Goal: Information Seeking & Learning: Learn about a topic

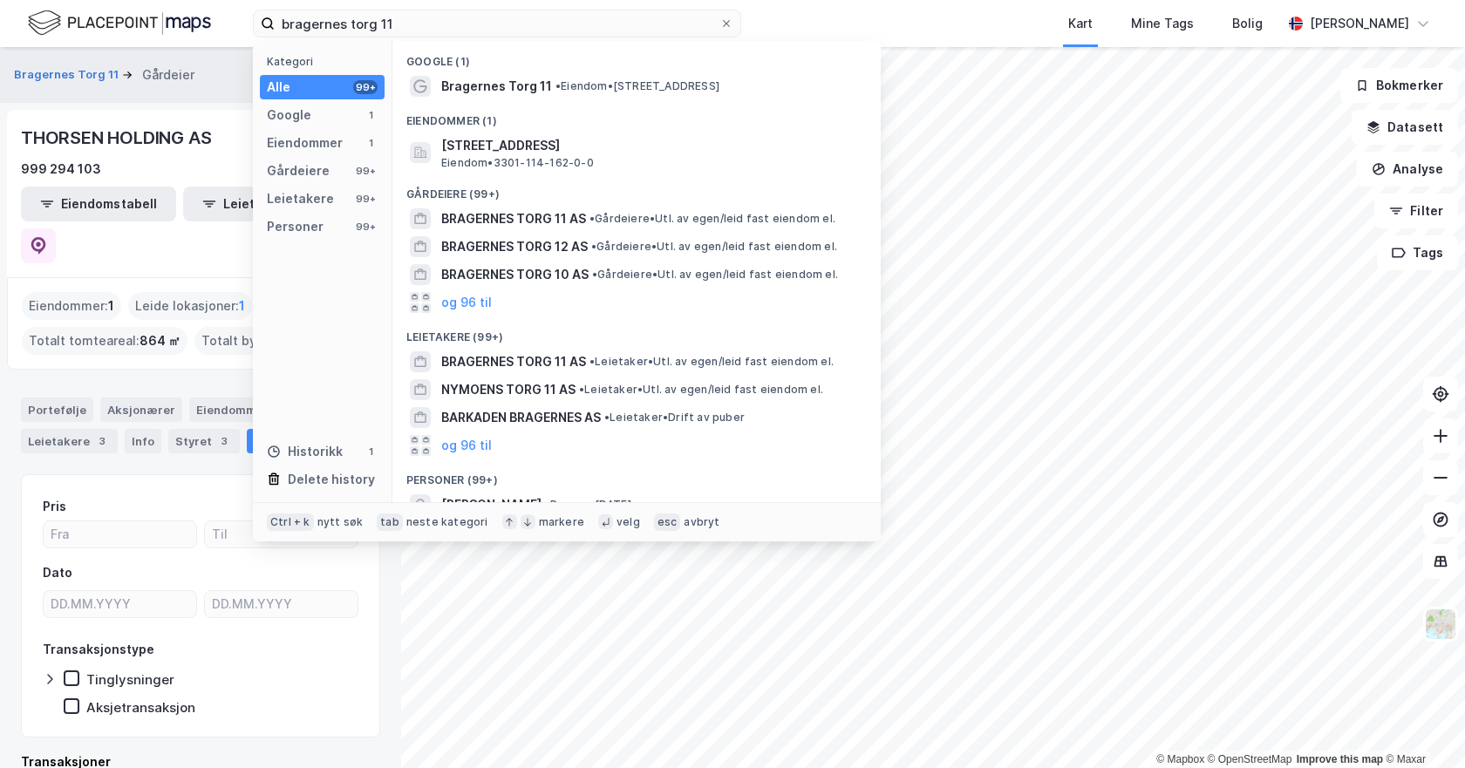
click at [426, 30] on input "bragernes torg 11" at bounding box center [497, 23] width 445 height 26
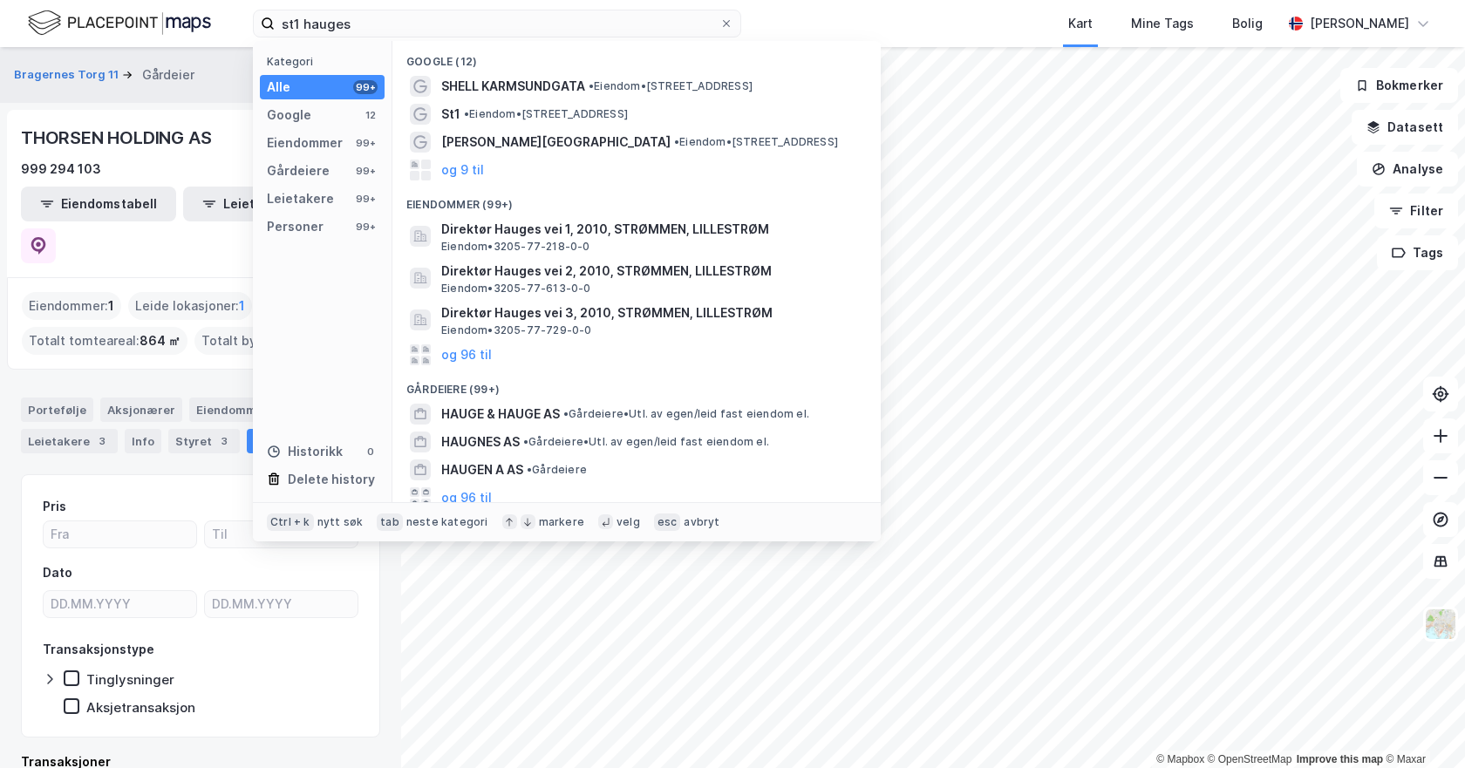
type input "st1 hauges"
click at [384, 26] on input "st1 hauges" at bounding box center [497, 23] width 445 height 26
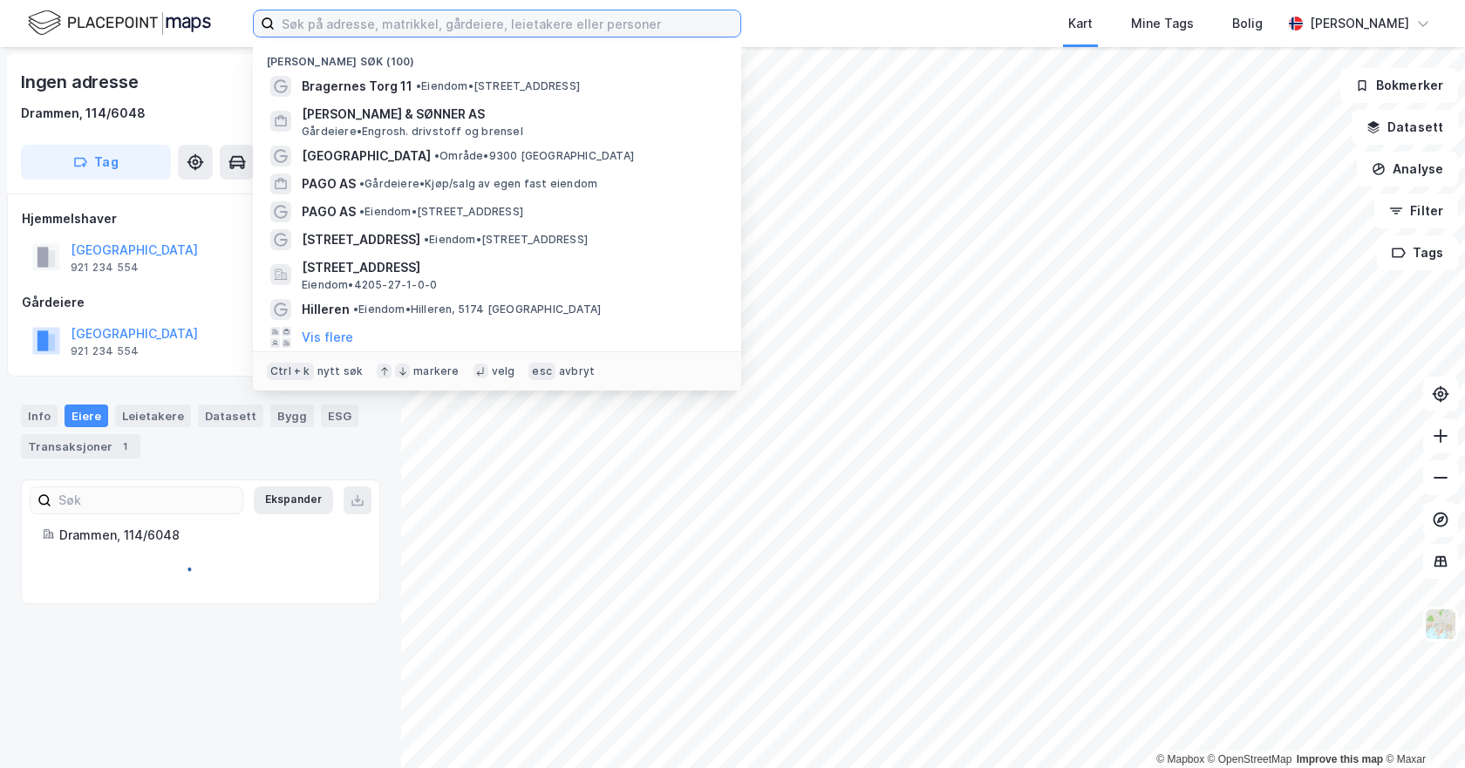
click at [418, 31] on input at bounding box center [508, 23] width 466 height 26
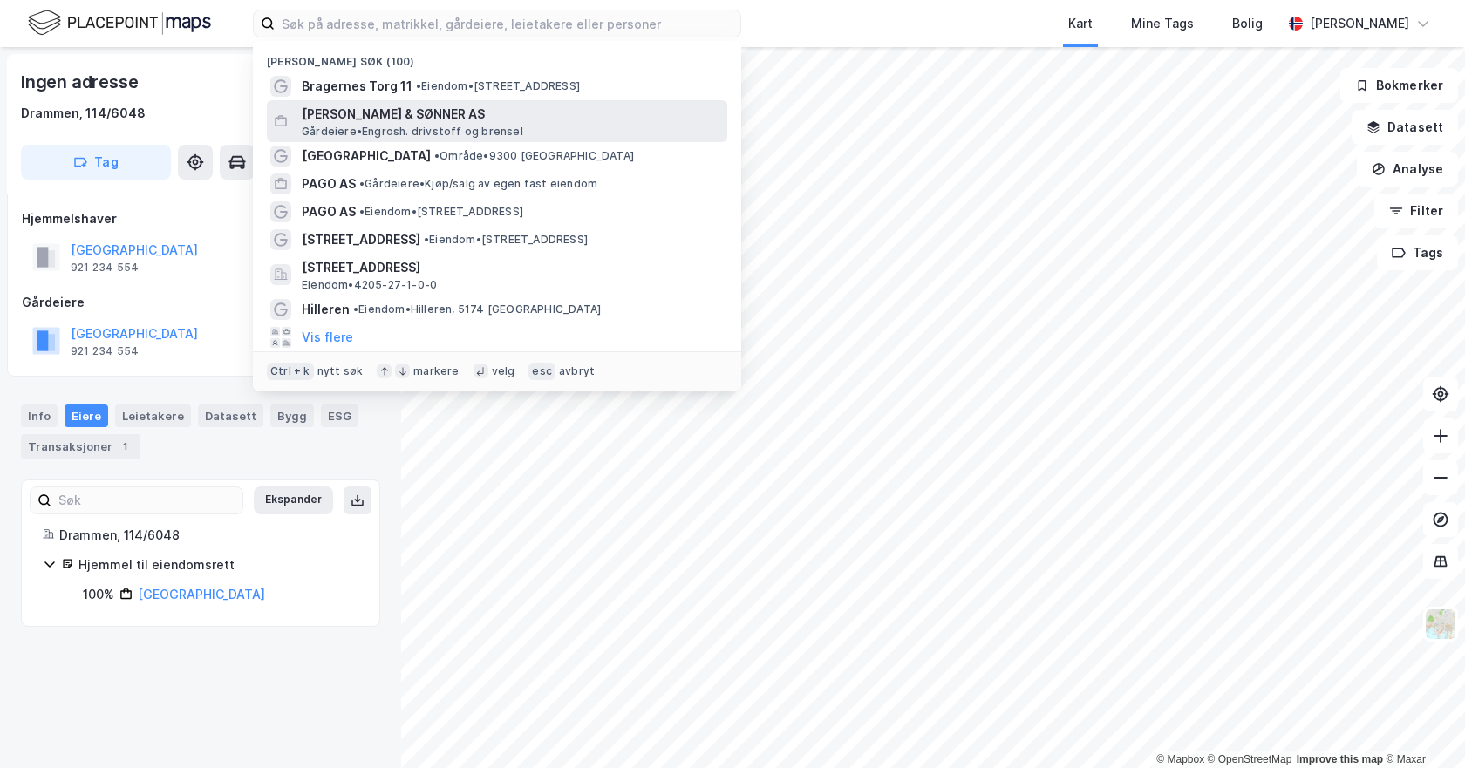
click at [429, 114] on span "[PERSON_NAME] & SØNNER AS" at bounding box center [511, 114] width 418 height 21
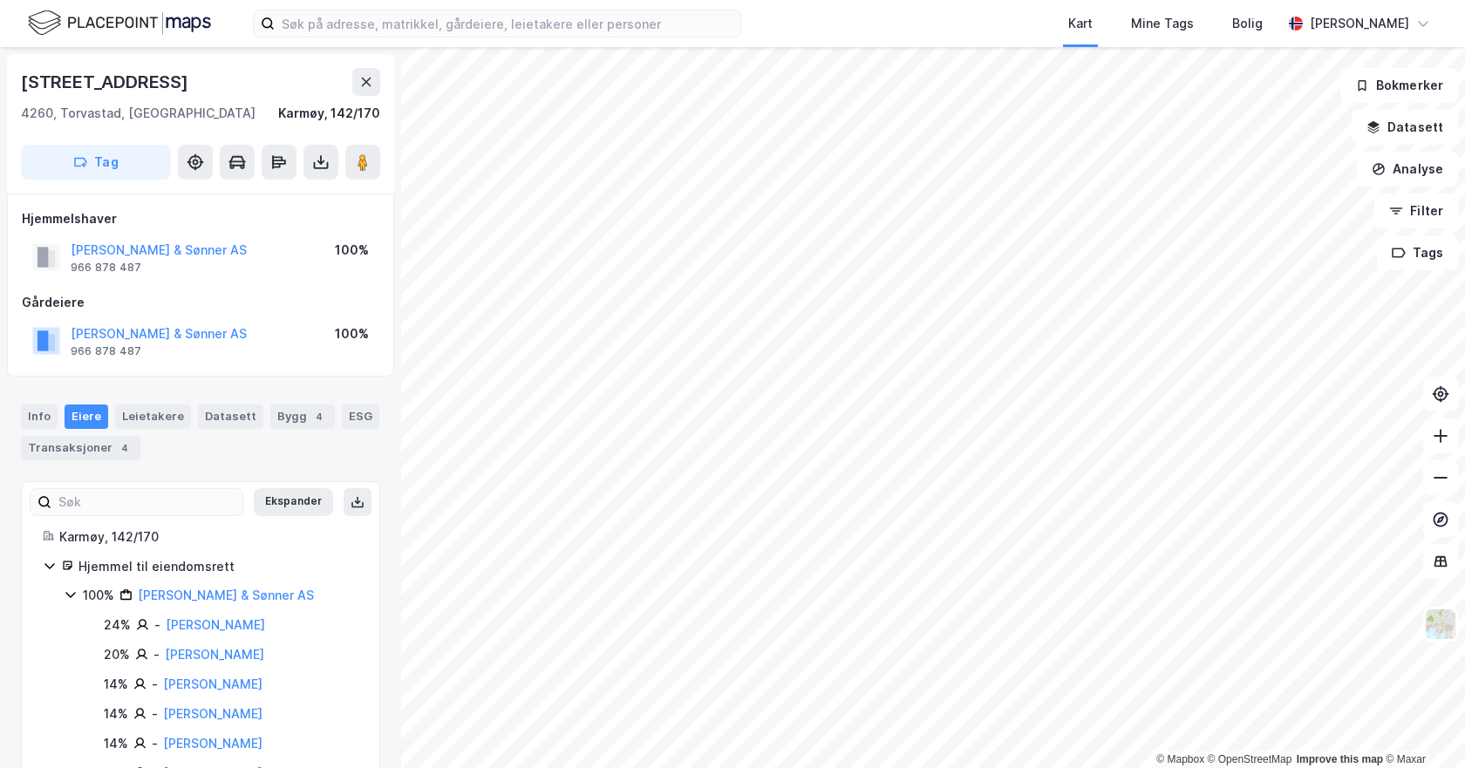
scroll to position [1, 0]
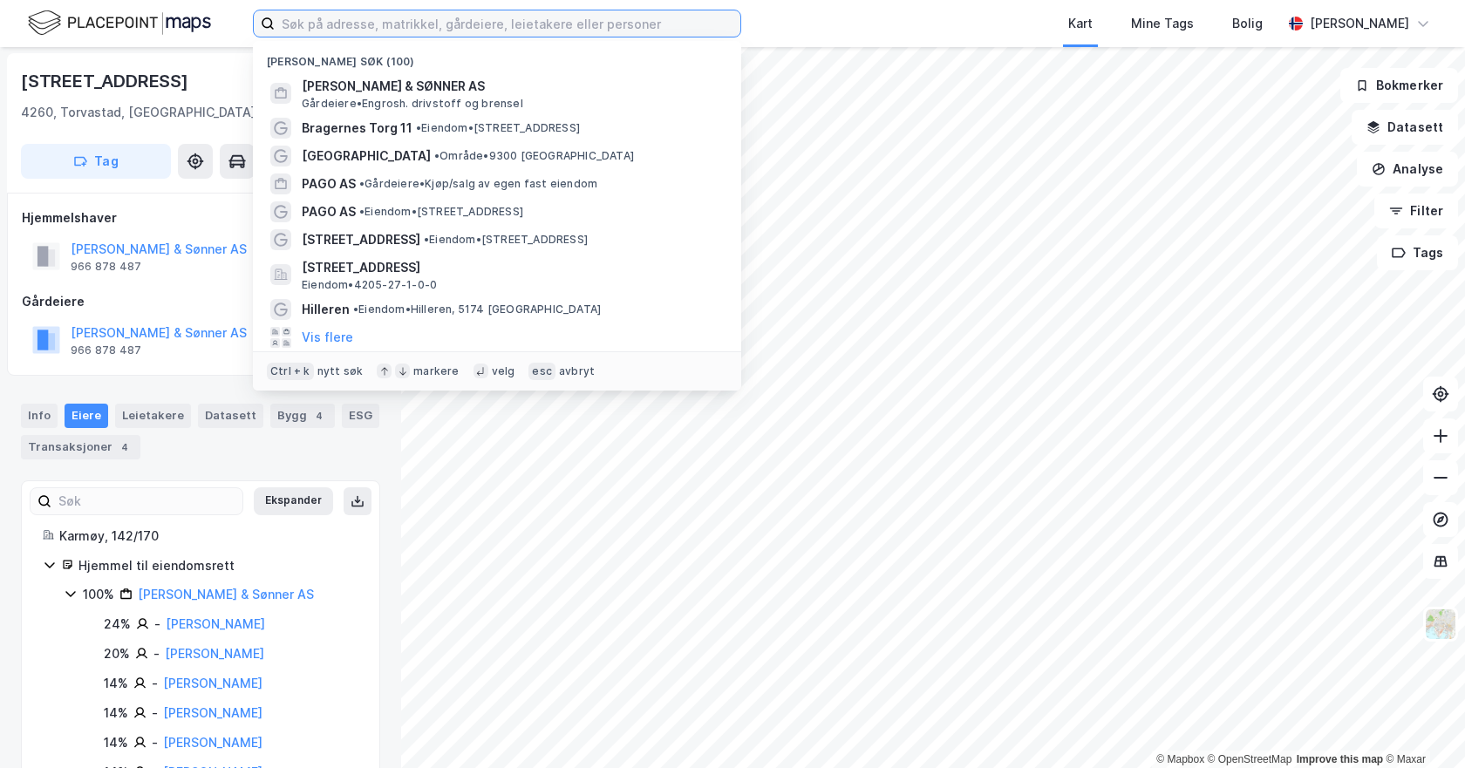
click at [388, 25] on input at bounding box center [508, 23] width 466 height 26
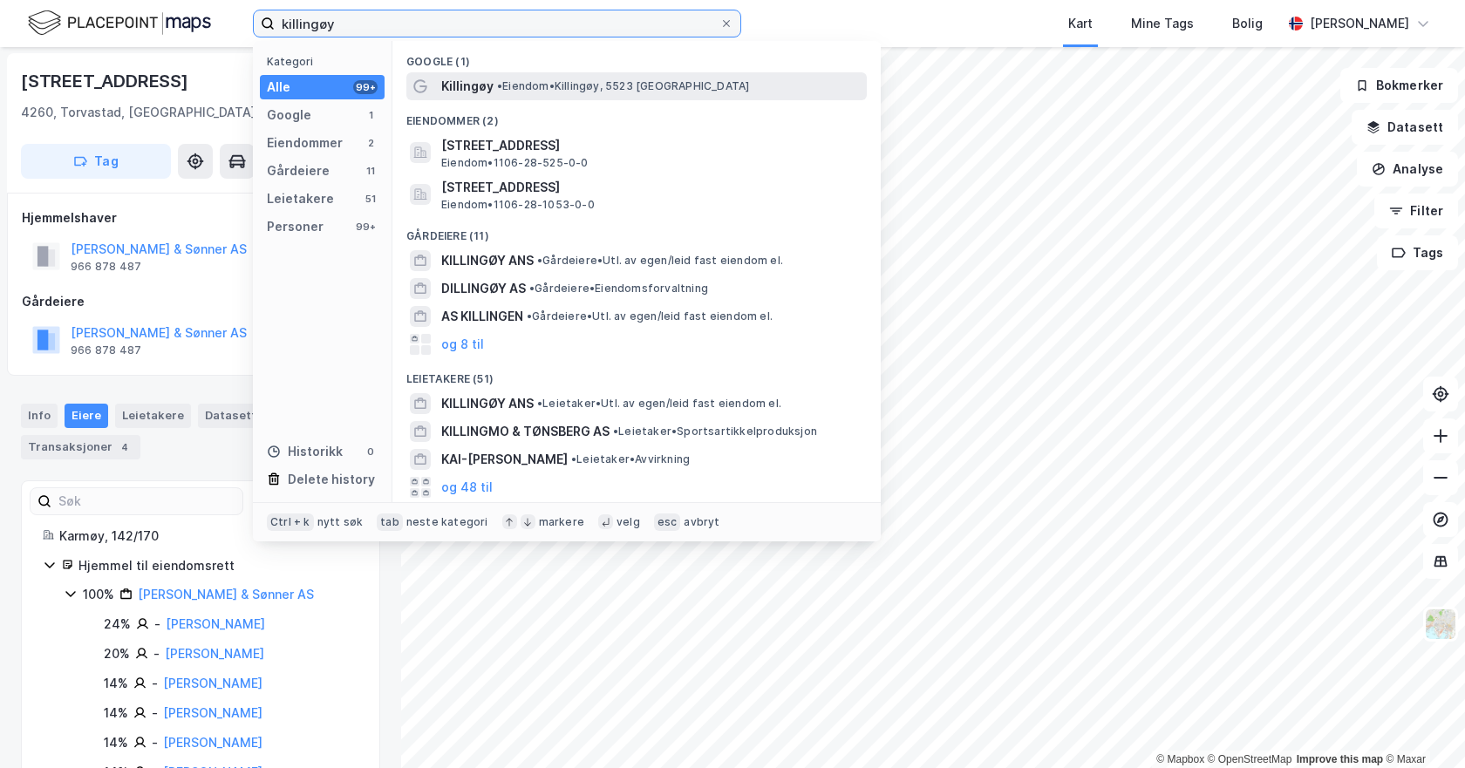
type input "killingøy"
click at [468, 95] on span "Killingøy" at bounding box center [467, 86] width 52 height 21
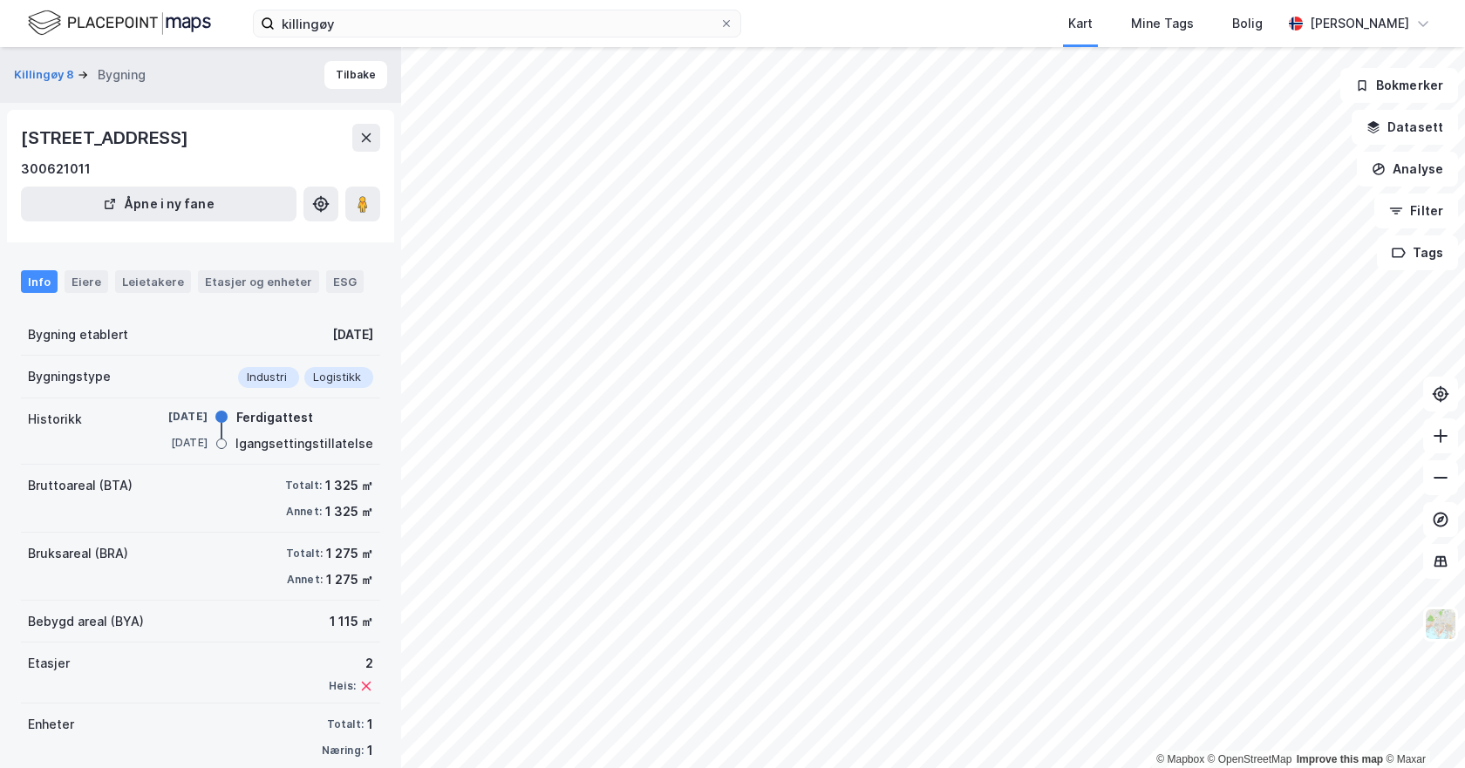
scroll to position [1, 0]
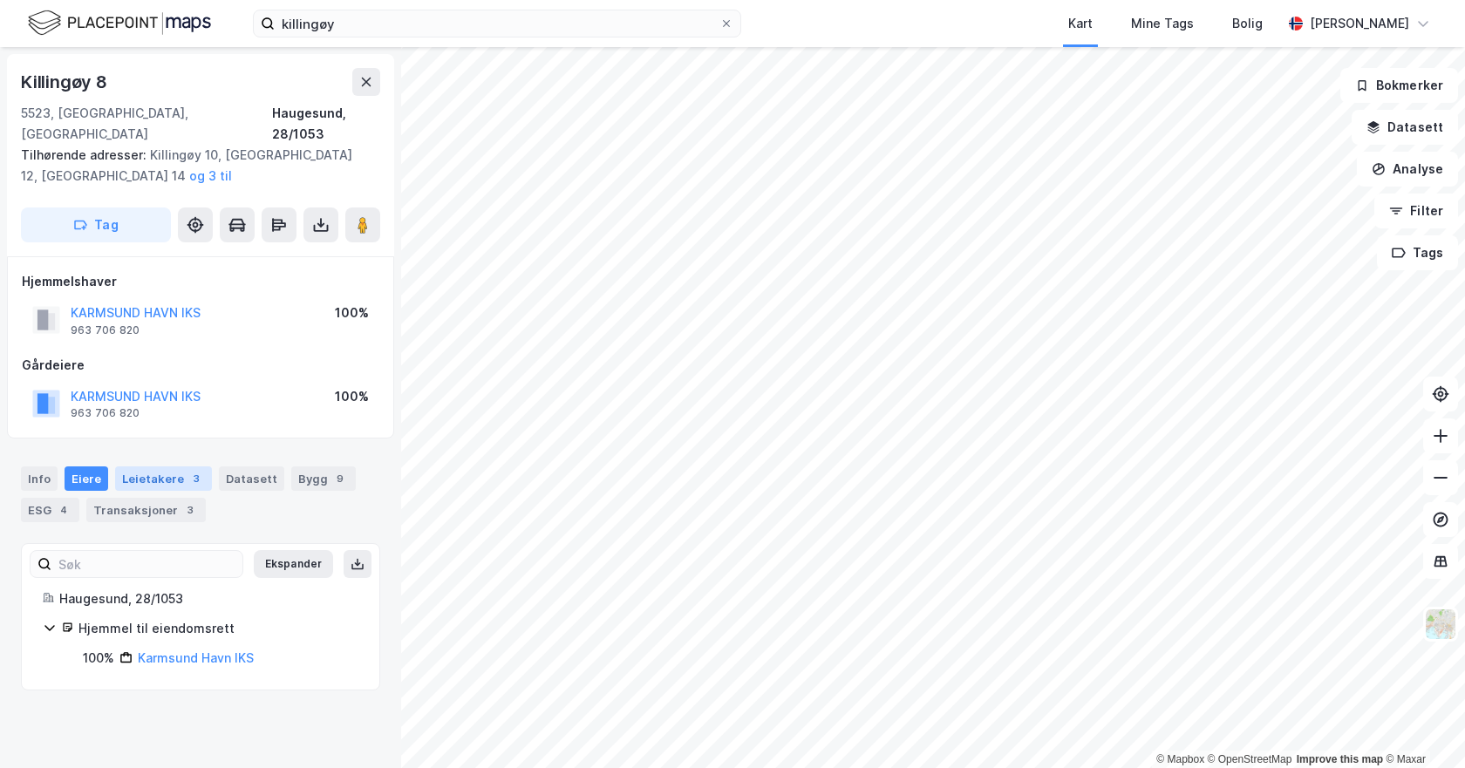
click at [154, 466] on div "Leietakere 3" at bounding box center [163, 478] width 97 height 24
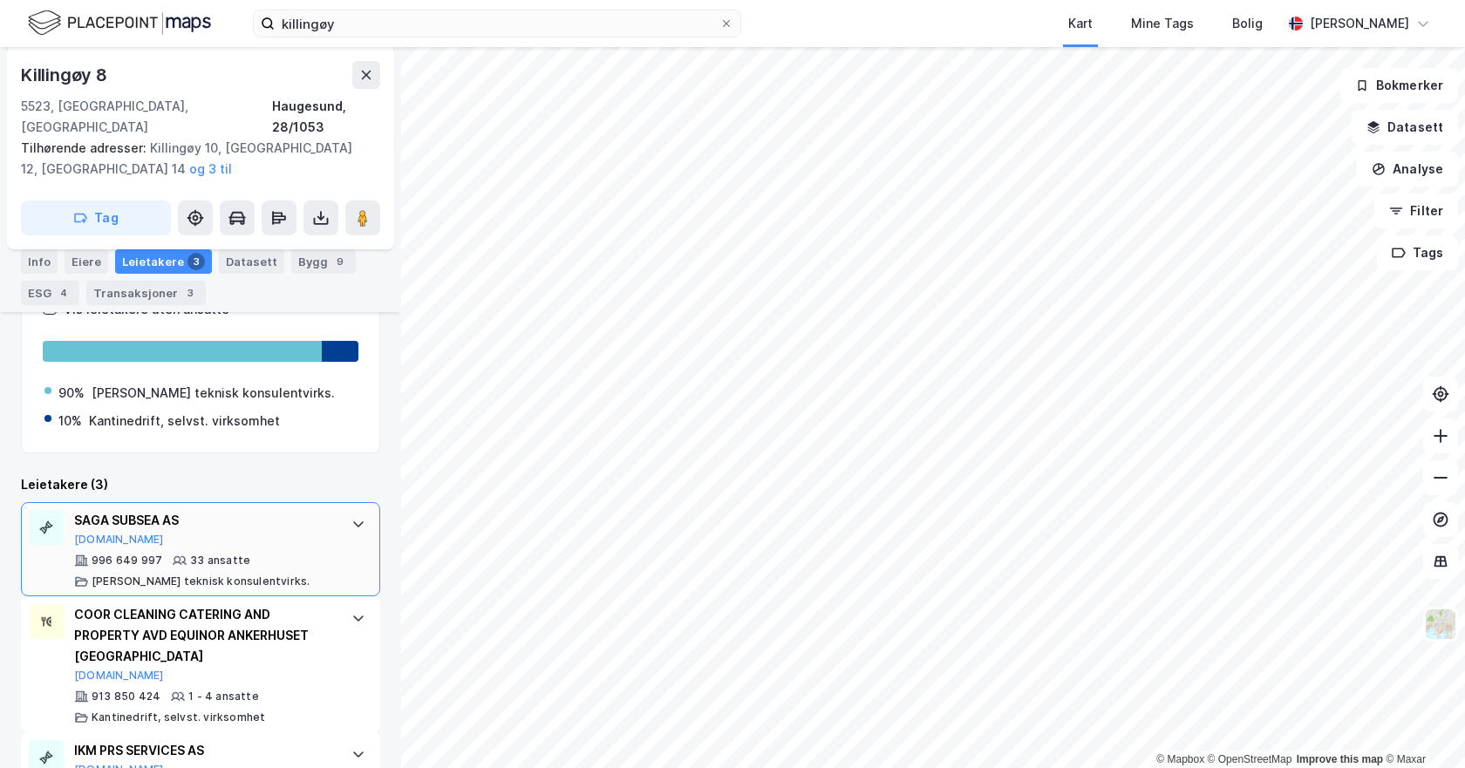
scroll to position [366, 0]
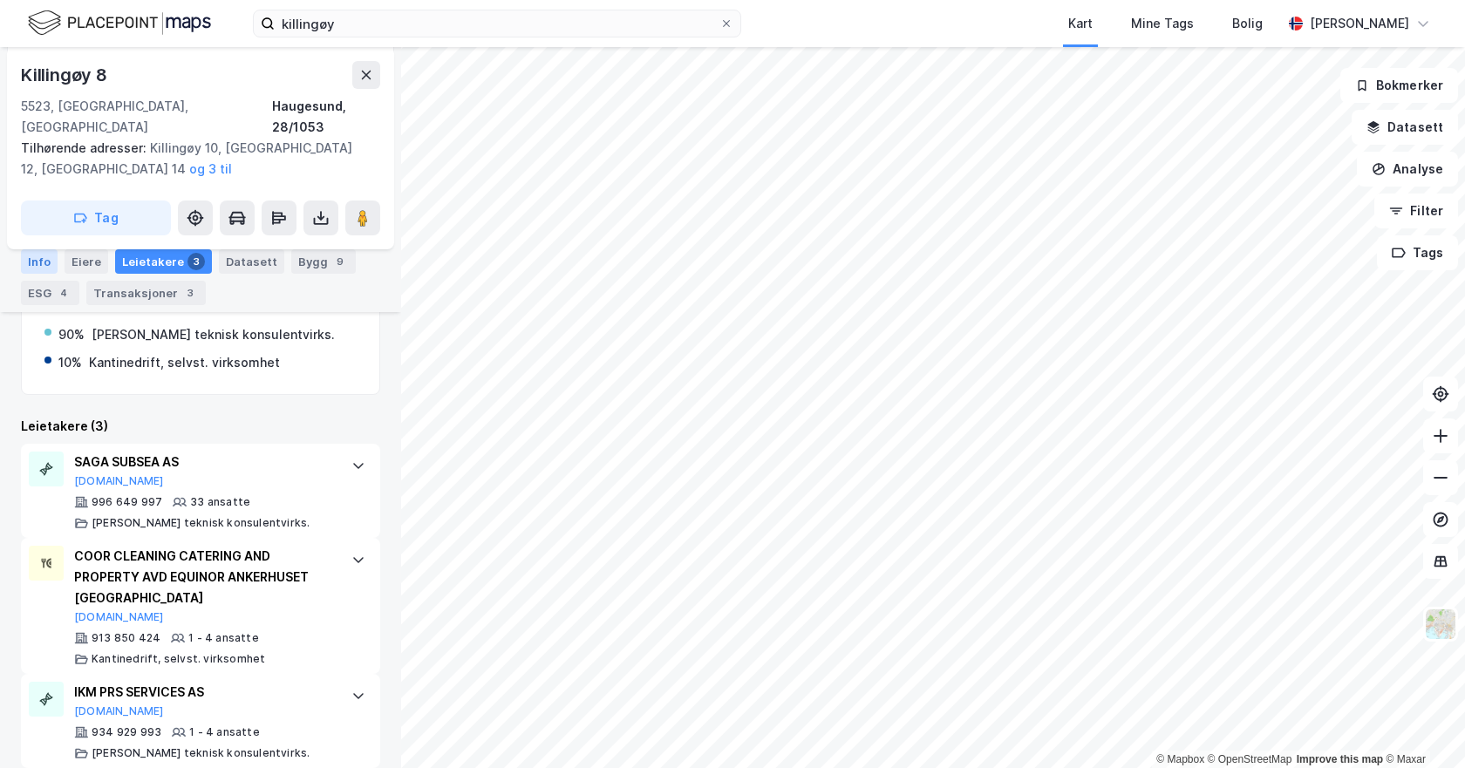
click at [31, 260] on div "Info" at bounding box center [39, 261] width 37 height 24
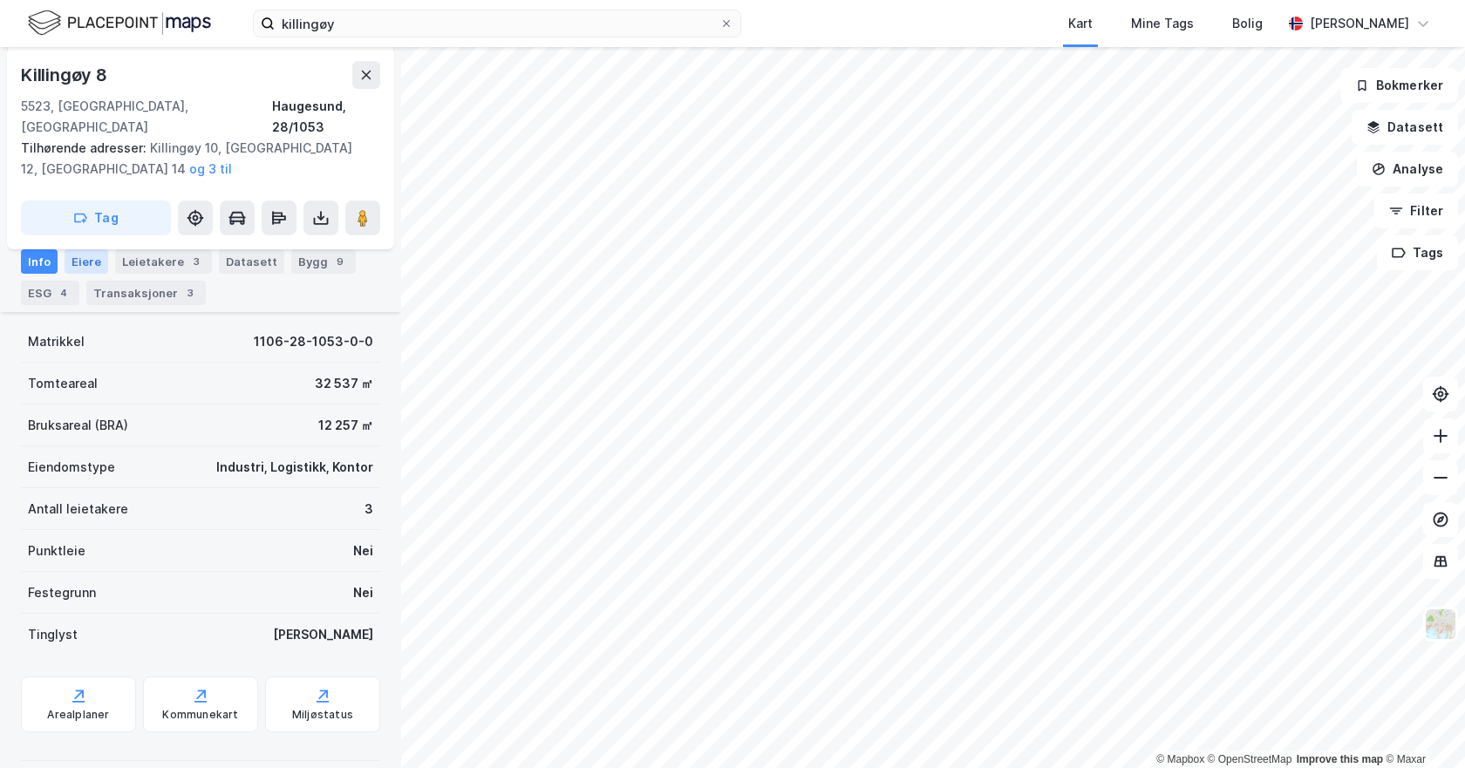
click at [83, 273] on div "Eiere" at bounding box center [87, 261] width 44 height 24
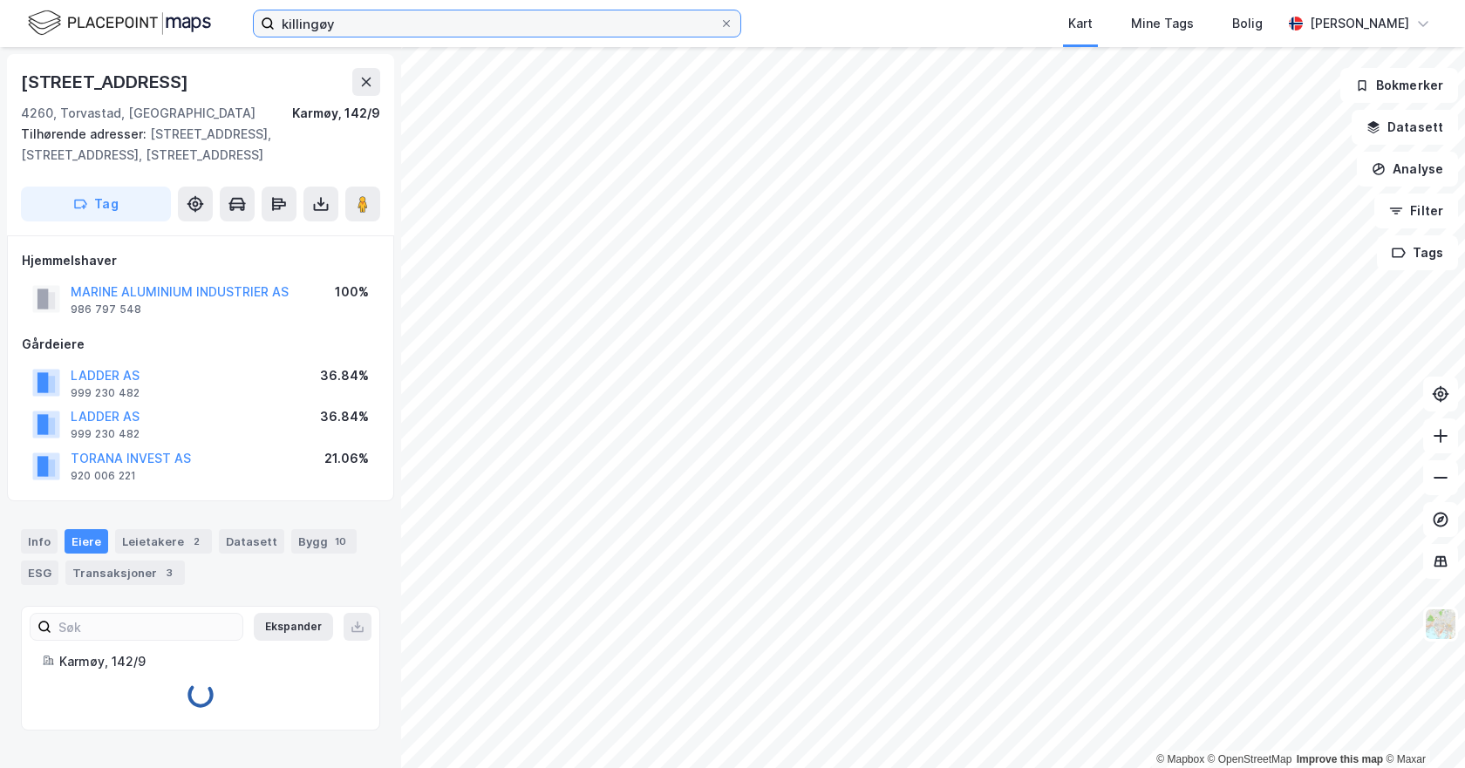
click at [354, 27] on input "killingøy" at bounding box center [497, 23] width 445 height 26
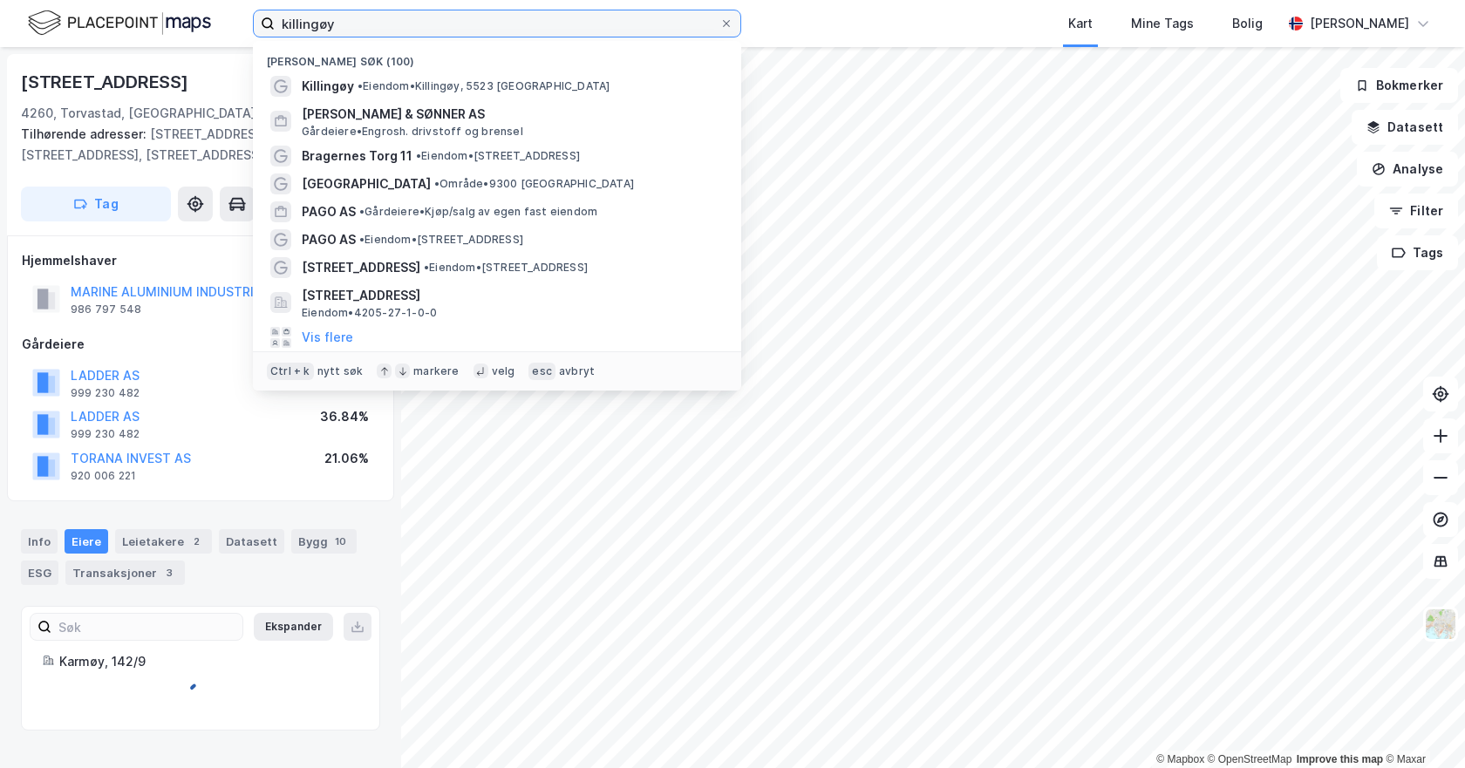
click at [355, 26] on input "killingøy" at bounding box center [497, 23] width 445 height 26
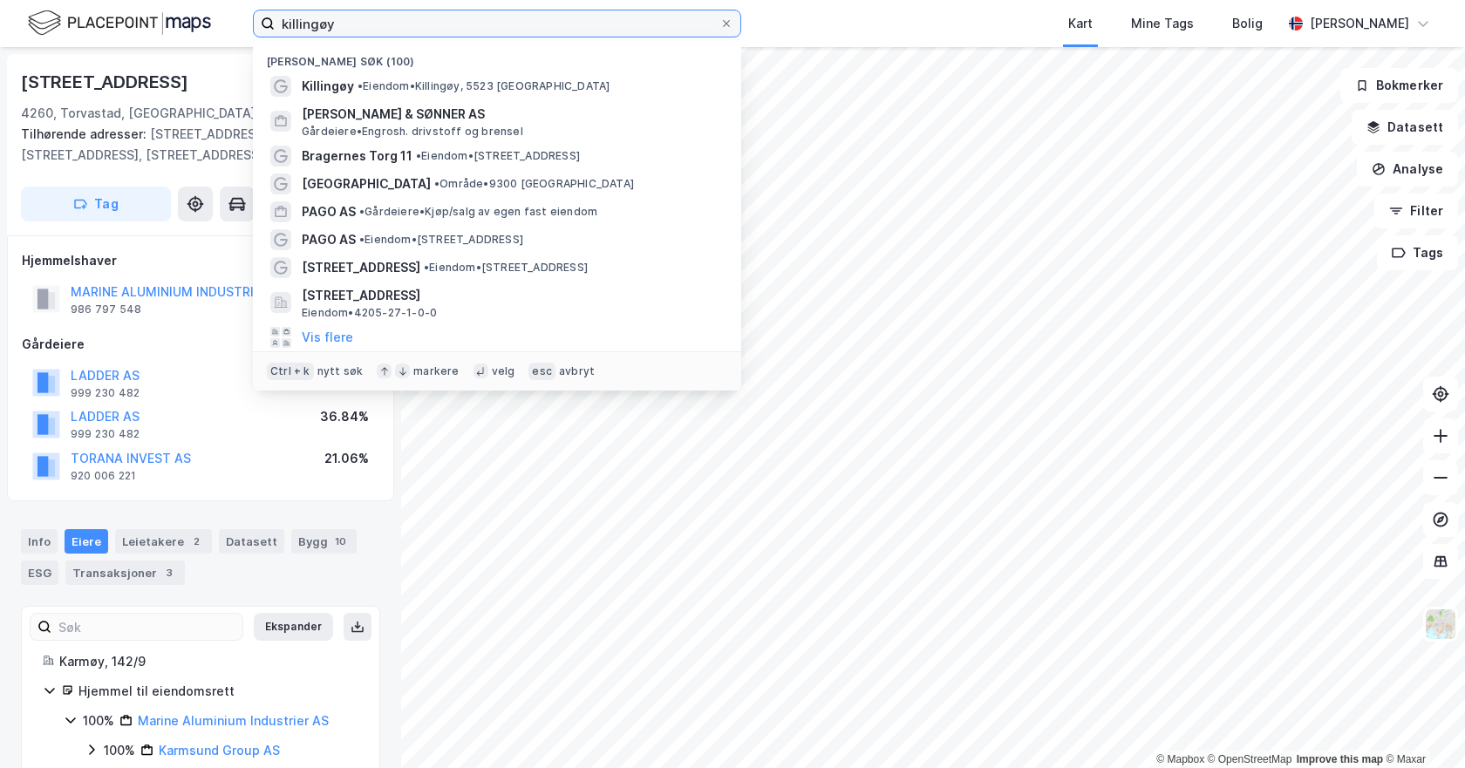
click at [355, 26] on input "killingøy" at bounding box center [497, 23] width 445 height 26
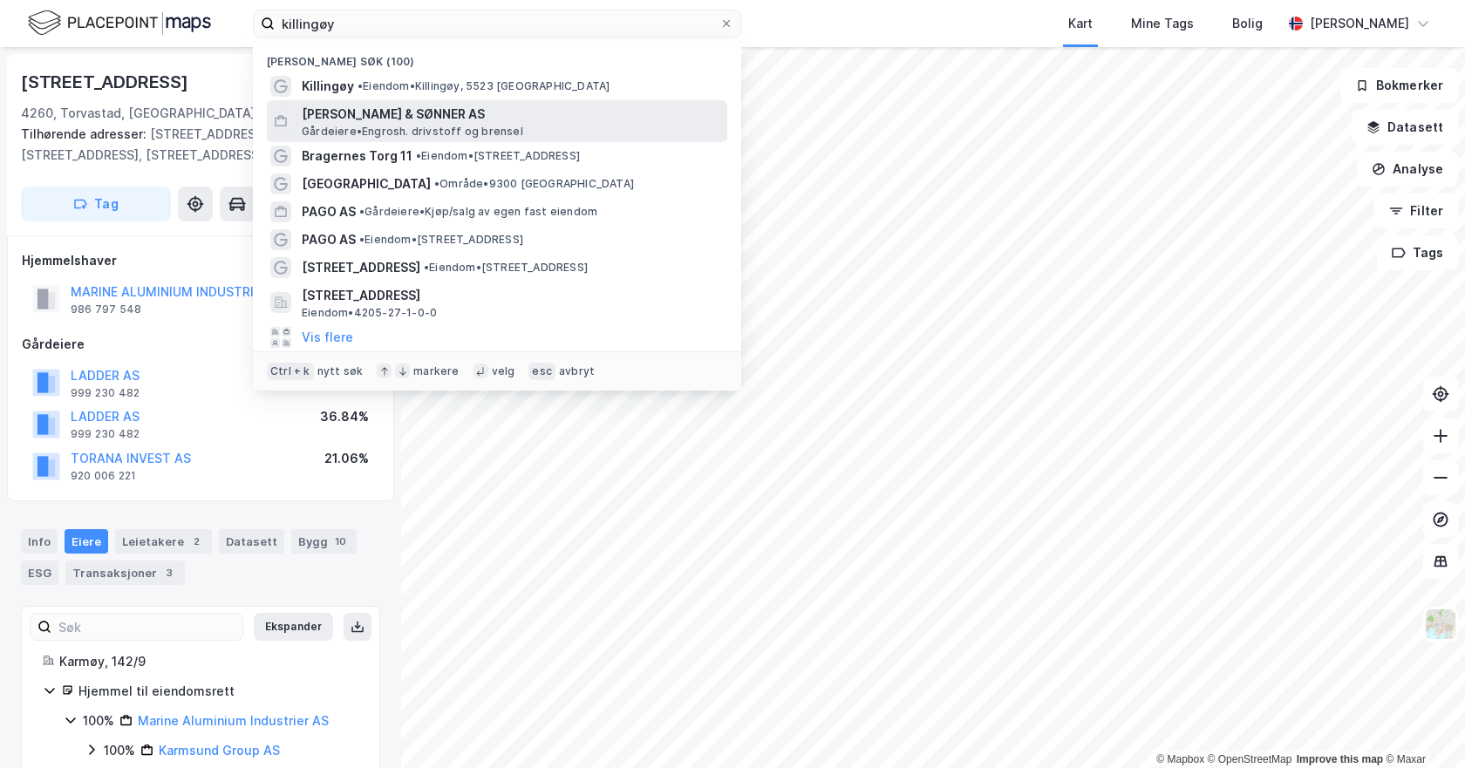
click at [395, 117] on span "[PERSON_NAME] & SØNNER AS" at bounding box center [511, 114] width 418 height 21
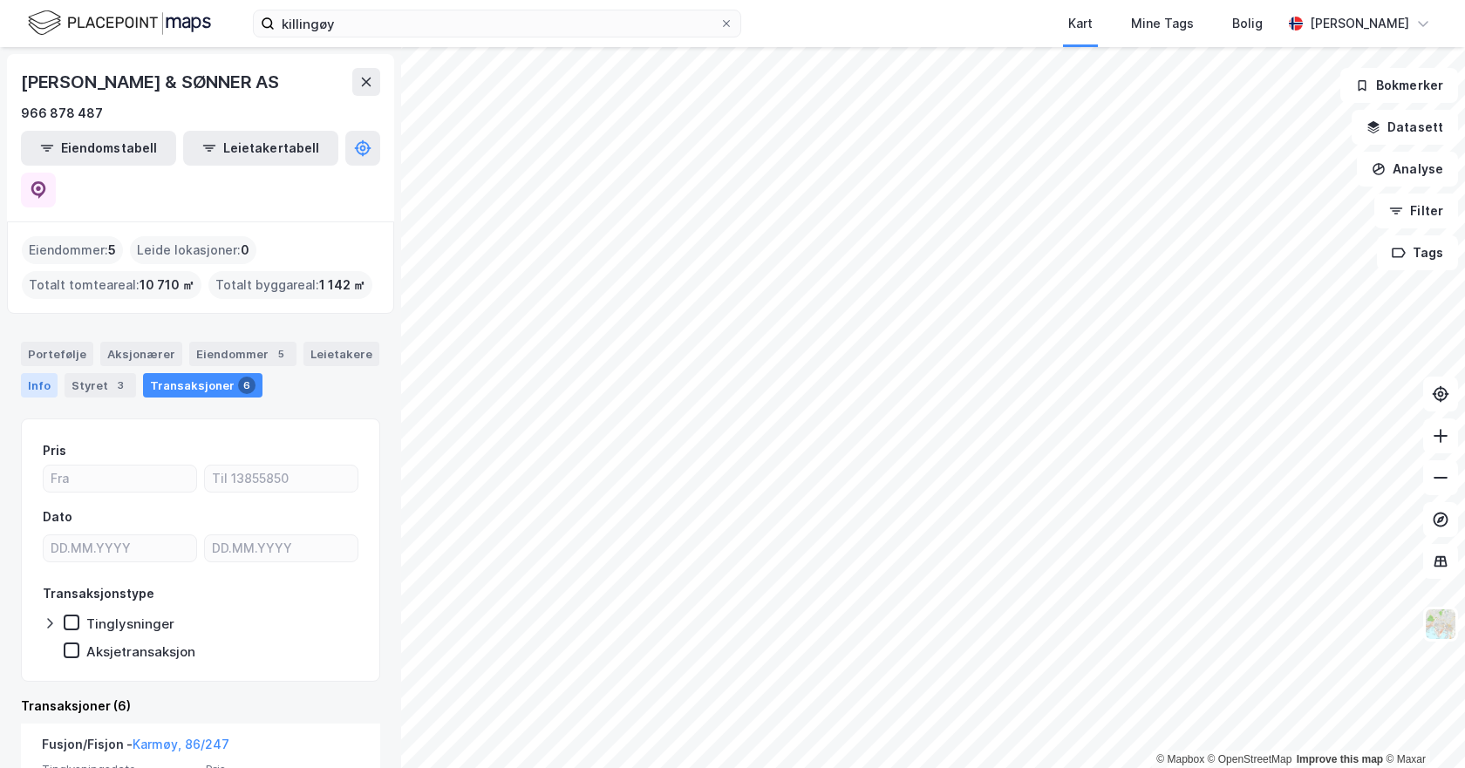
click at [56, 373] on div "Info" at bounding box center [39, 385] width 37 height 24
